Goal: Information Seeking & Learning: Check status

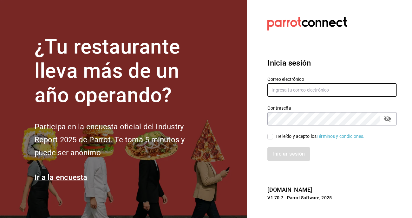
type input "[PERSON_NAME][EMAIL_ADDRESS][DOMAIN_NAME]"
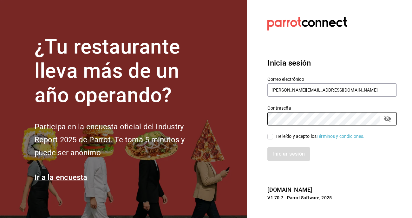
click at [272, 139] on input "He leído y acepto los Términos y condiciones." at bounding box center [270, 137] width 6 height 6
checkbox input "true"
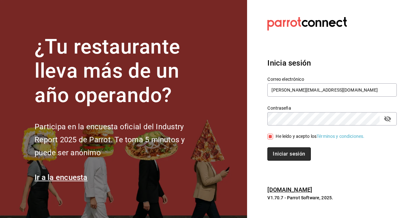
click at [280, 159] on button "Iniciar sesión" at bounding box center [288, 153] width 43 height 13
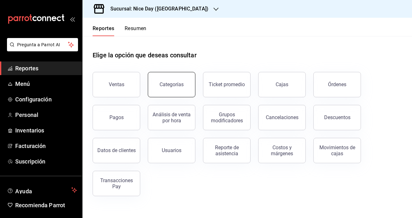
click at [180, 88] on button "Categorías" at bounding box center [172, 84] width 48 height 25
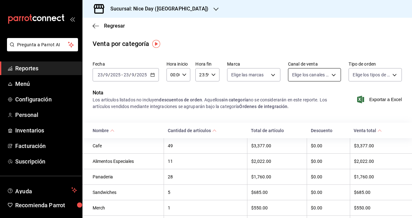
click at [316, 74] on body "Pregunta a Parrot AI Reportes Menú Configuración Personal Inventarios Facturaci…" at bounding box center [206, 109] width 412 height 218
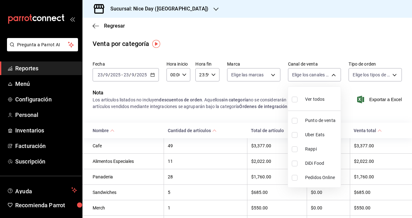
click at [375, 73] on div at bounding box center [206, 109] width 412 height 218
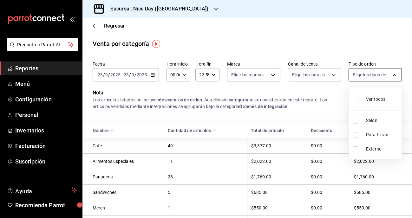
click at [380, 77] on body "Pregunta a Parrot AI Reportes Menú Configuración Personal Inventarios Facturaci…" at bounding box center [206, 109] width 412 height 218
click at [319, 77] on div at bounding box center [206, 109] width 412 height 218
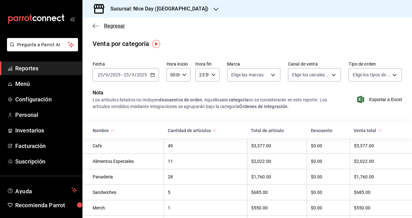
click at [94, 26] on icon "button" at bounding box center [96, 26] width 6 height 0
